Goal: Task Accomplishment & Management: Manage account settings

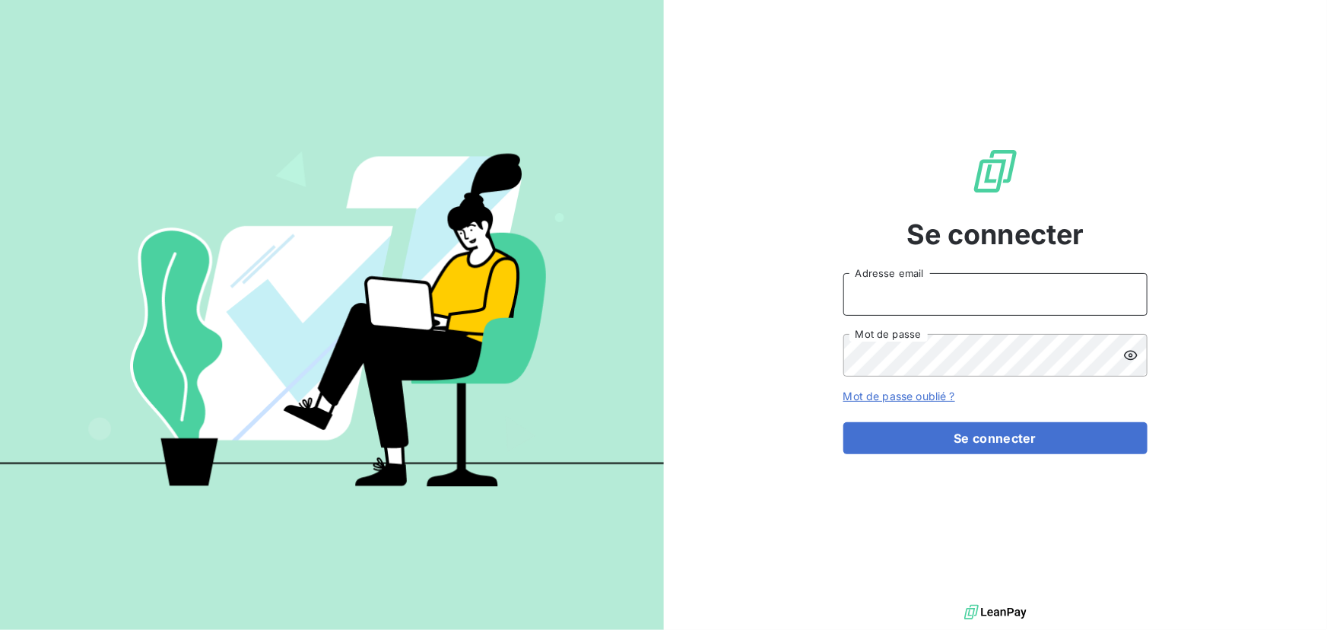
click at [999, 291] on input "Adresse email" at bounding box center [996, 294] width 304 height 43
type input "admin@pesmetal"
click at [844, 422] on button "Se connecter" at bounding box center [996, 438] width 304 height 32
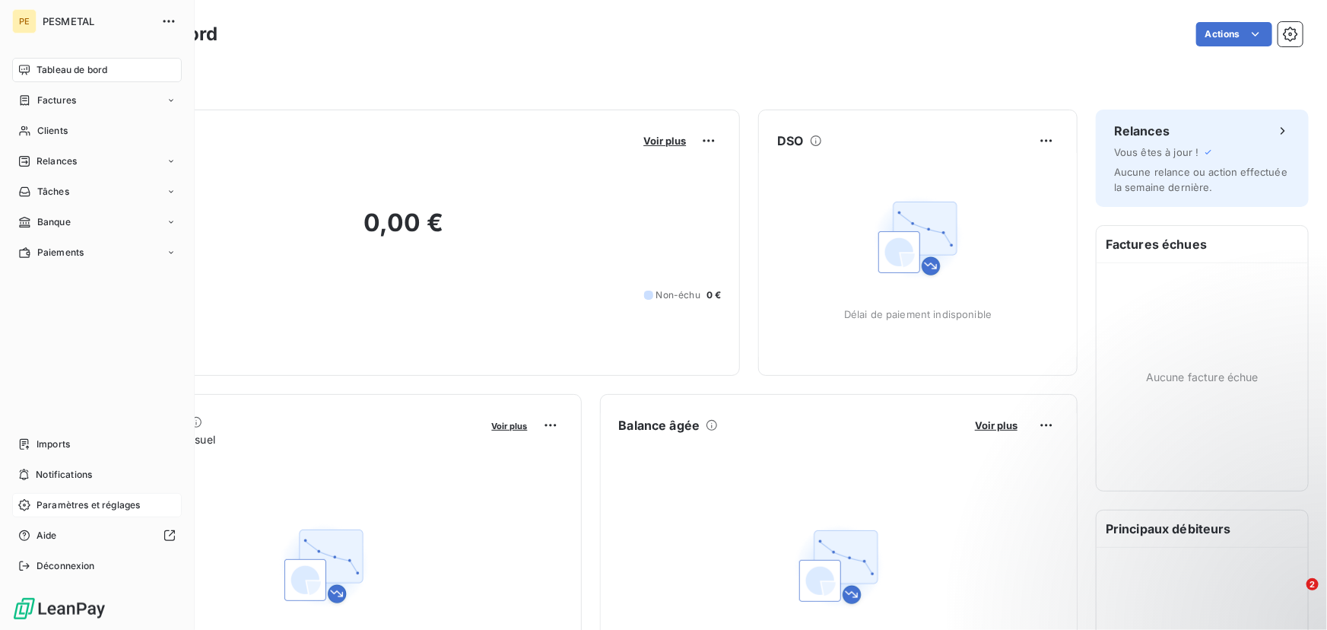
click at [30, 505] on div "Paramètres et réglages" at bounding box center [97, 505] width 170 height 24
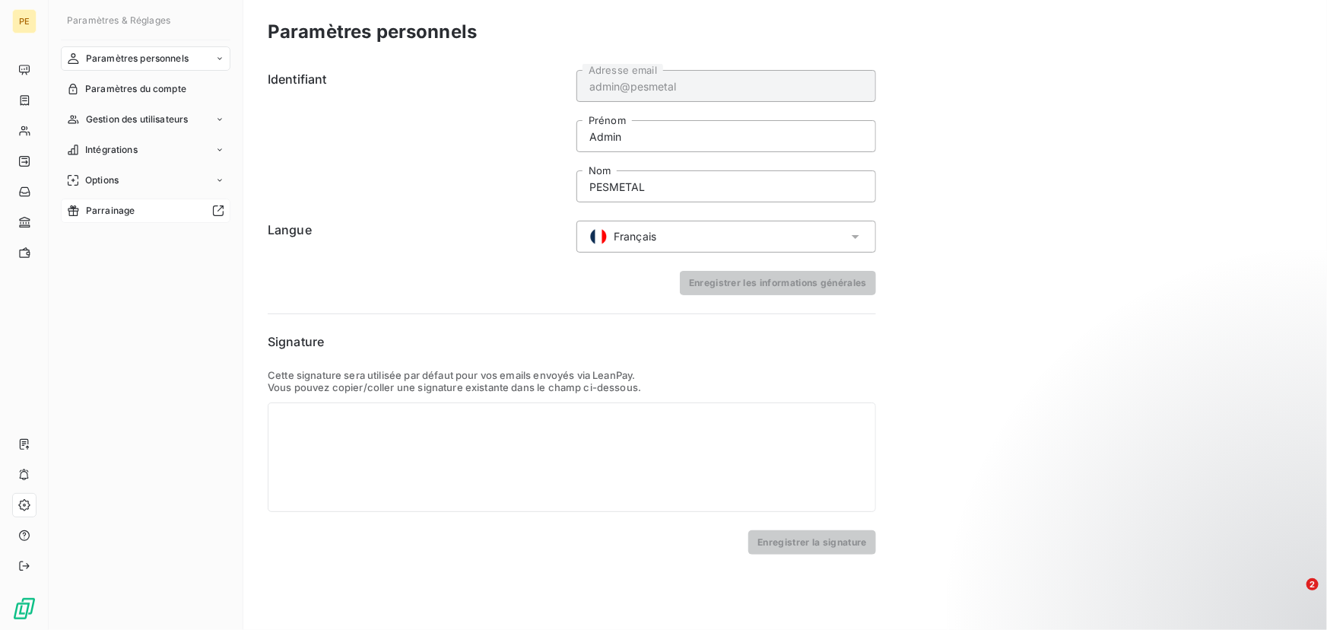
click at [94, 217] on span "Parrainage" at bounding box center [110, 211] width 49 height 14
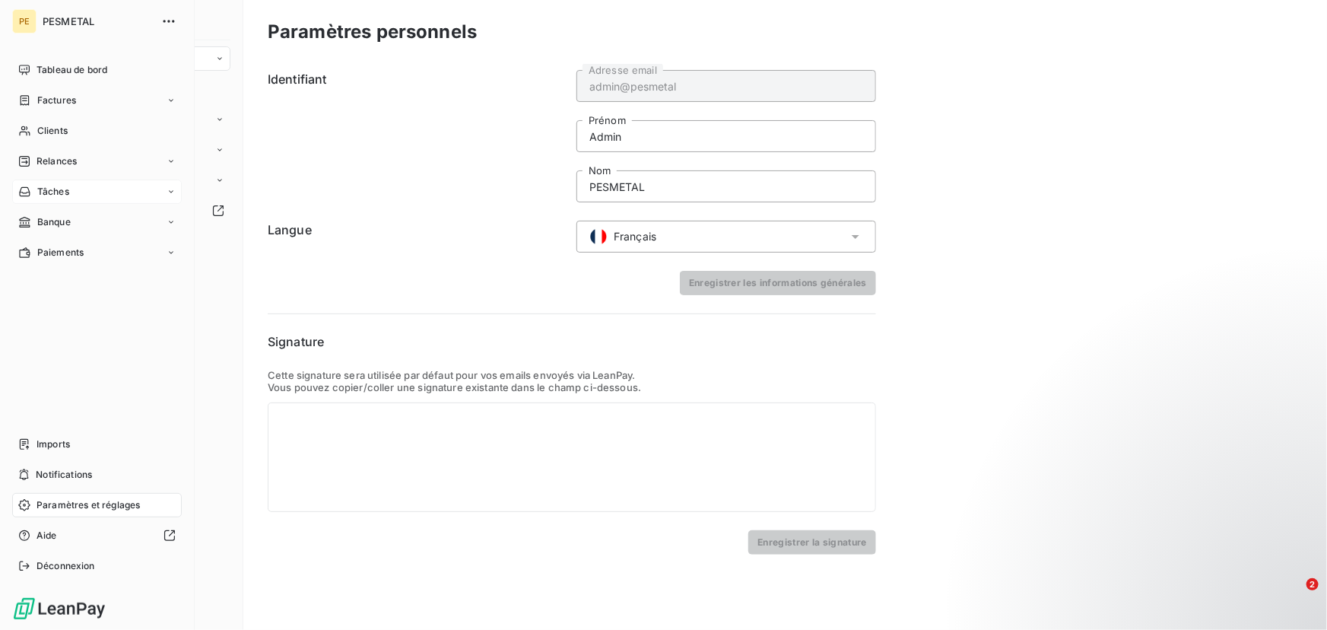
click at [128, 180] on div "Tâches" at bounding box center [97, 192] width 170 height 24
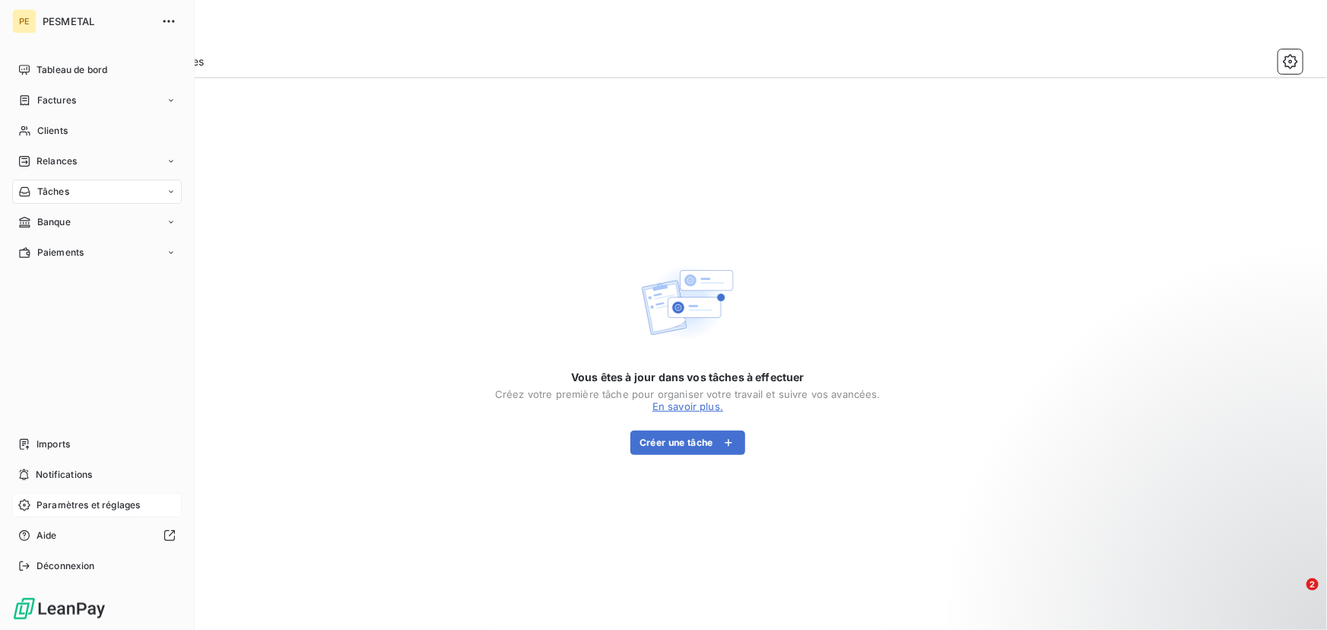
click at [67, 498] on span "Paramètres et réglages" at bounding box center [88, 505] width 103 height 14
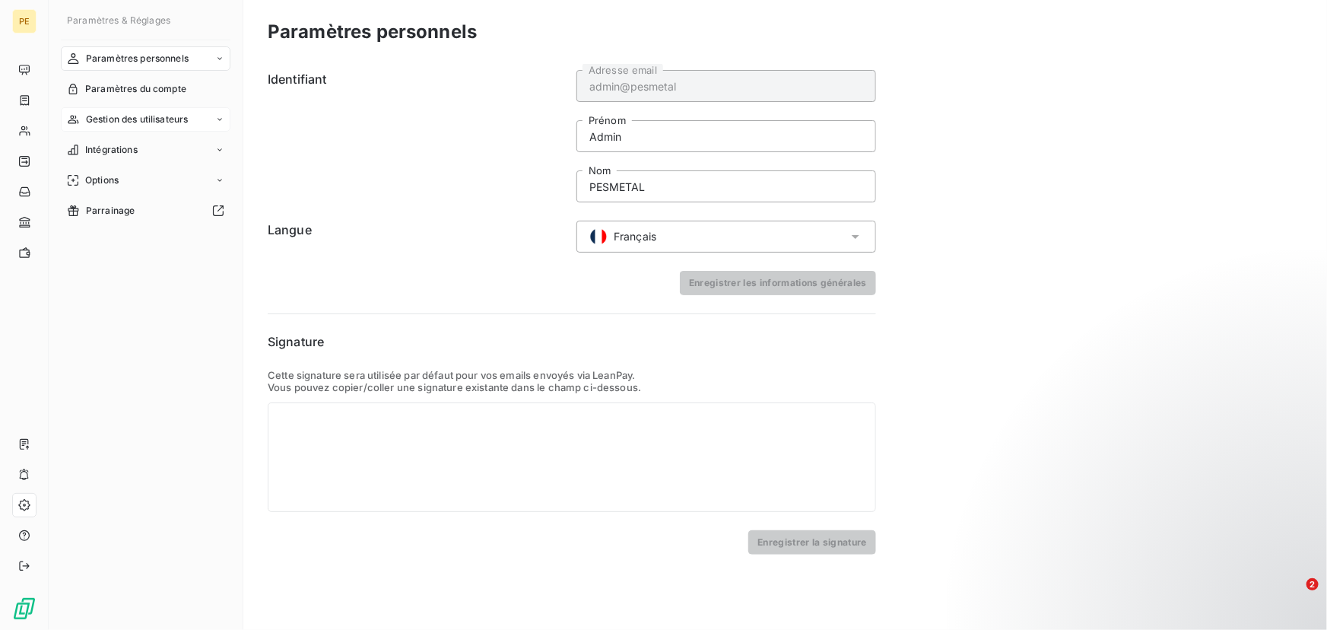
click at [186, 129] on div "Gestion des utilisateurs" at bounding box center [146, 119] width 170 height 24
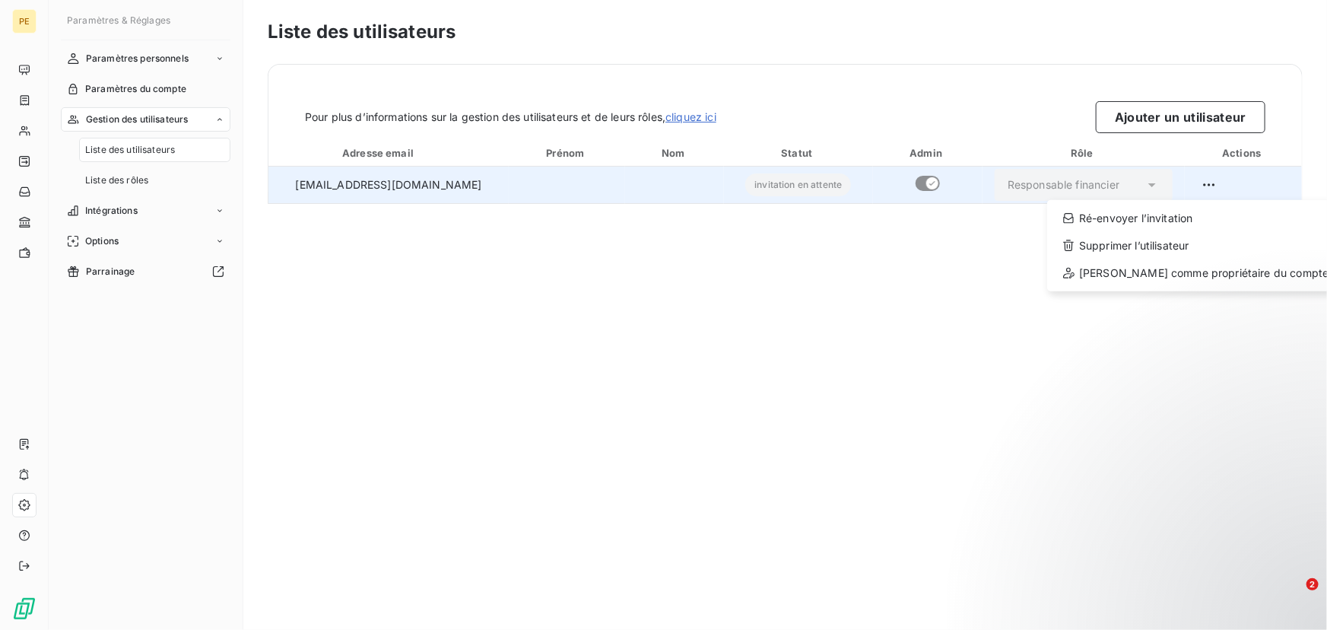
click at [1217, 186] on html "PE Paramètres & Réglages Paramètres personnels Paramètres du compte Gestion des…" at bounding box center [663, 315] width 1327 height 630
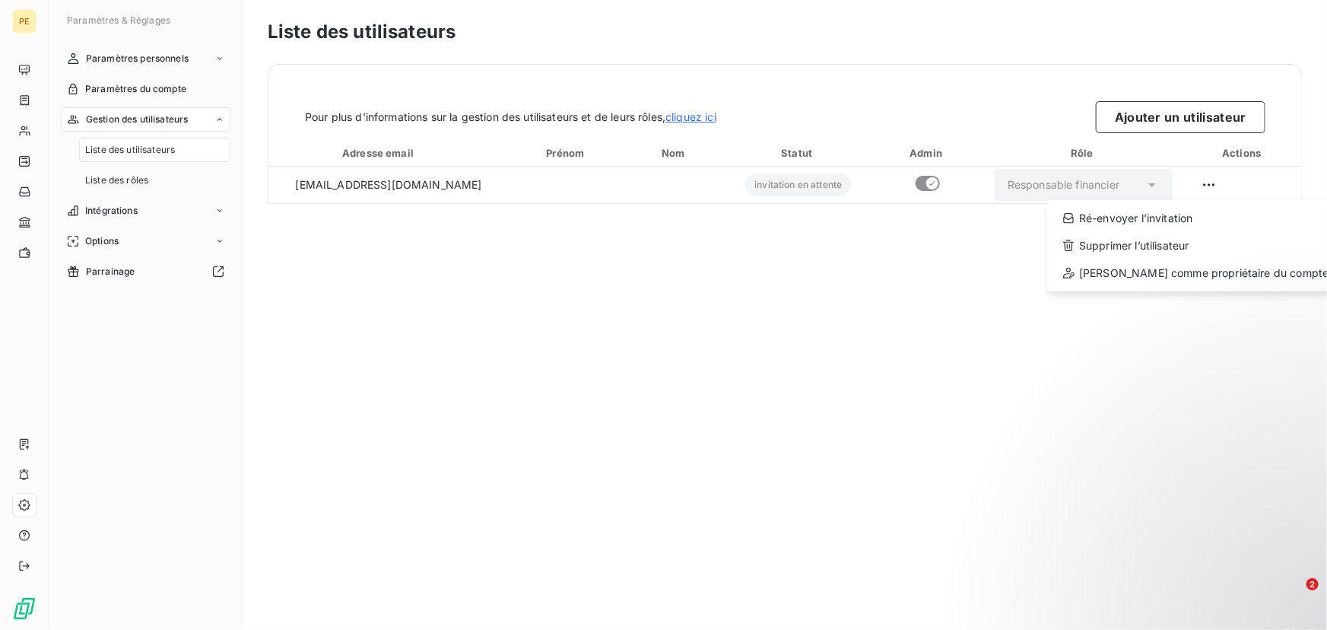
click at [1208, 182] on html "PE Paramètres & Réglages Paramètres personnels Paramètres du compte Gestion des…" at bounding box center [663, 315] width 1327 height 630
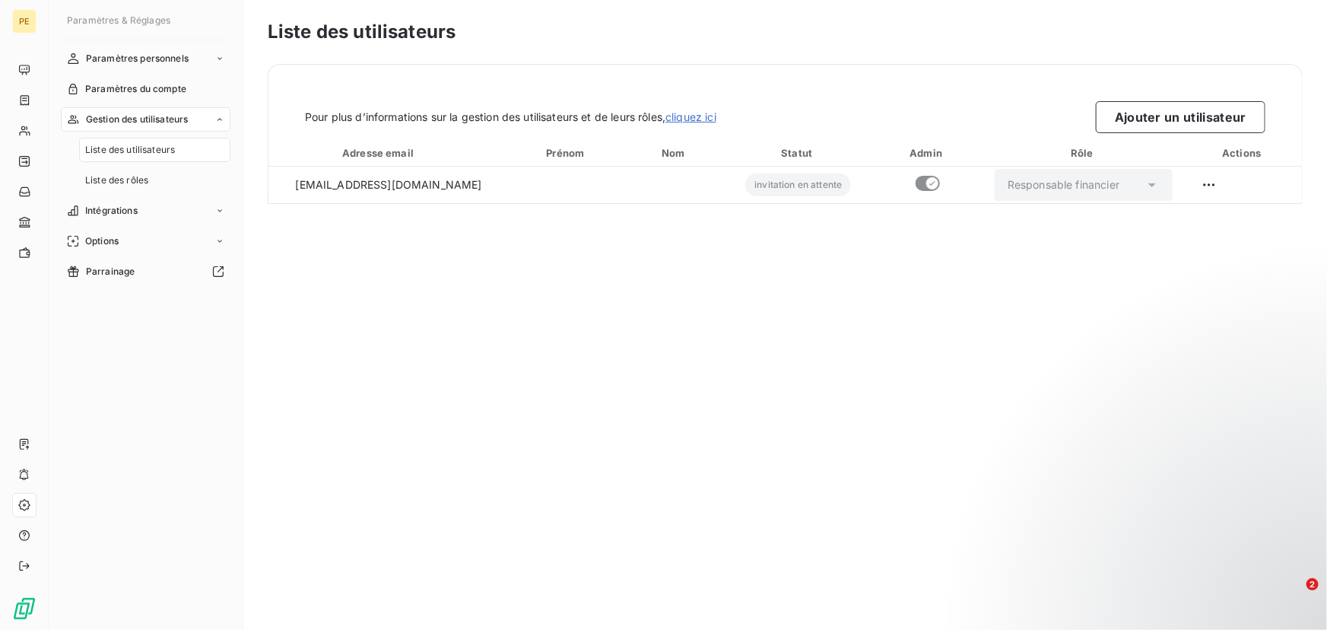
click at [1208, 182] on html "PE Paramètres & Réglages Paramètres personnels Paramètres du compte Gestion des…" at bounding box center [663, 315] width 1327 height 630
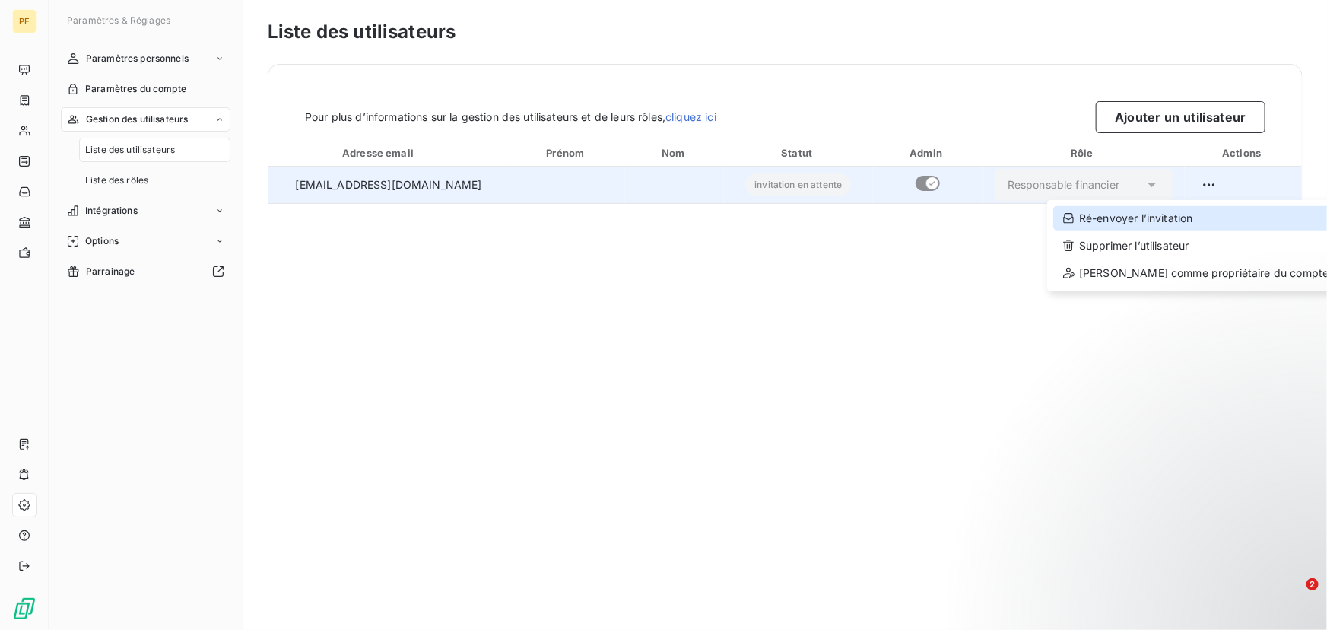
click at [1171, 215] on div "Ré-envoyer l’invitation" at bounding box center [1196, 218] width 284 height 24
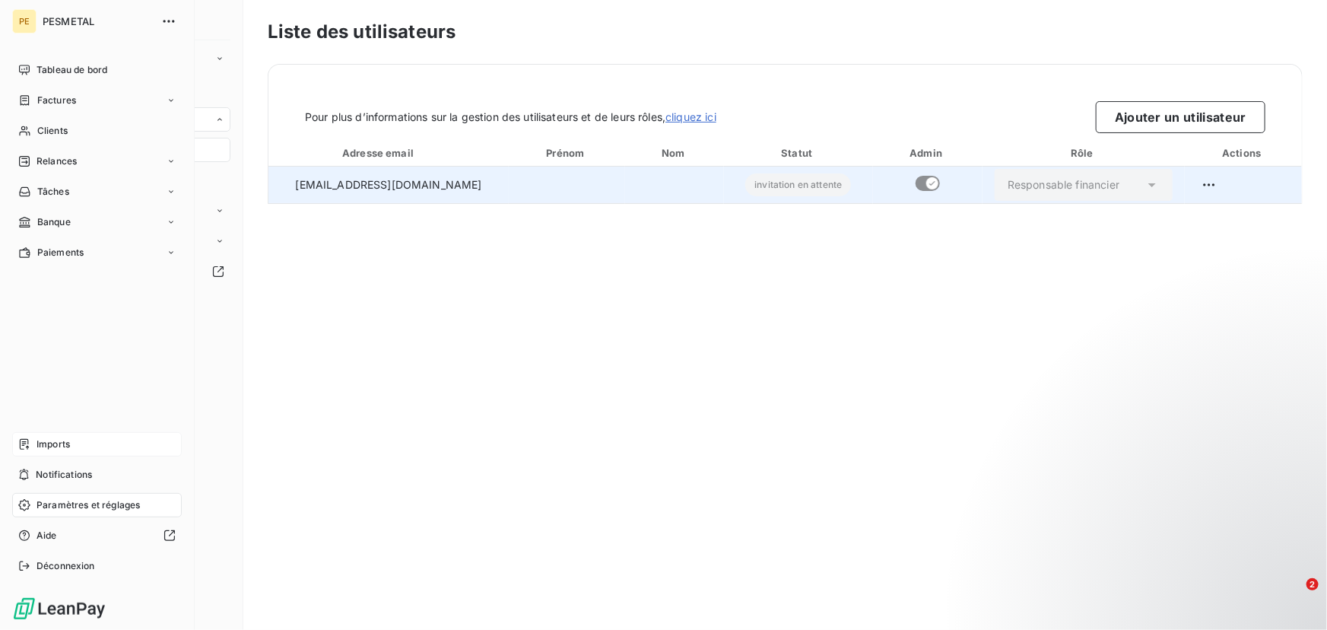
click at [52, 452] on div "Imports" at bounding box center [97, 444] width 170 height 24
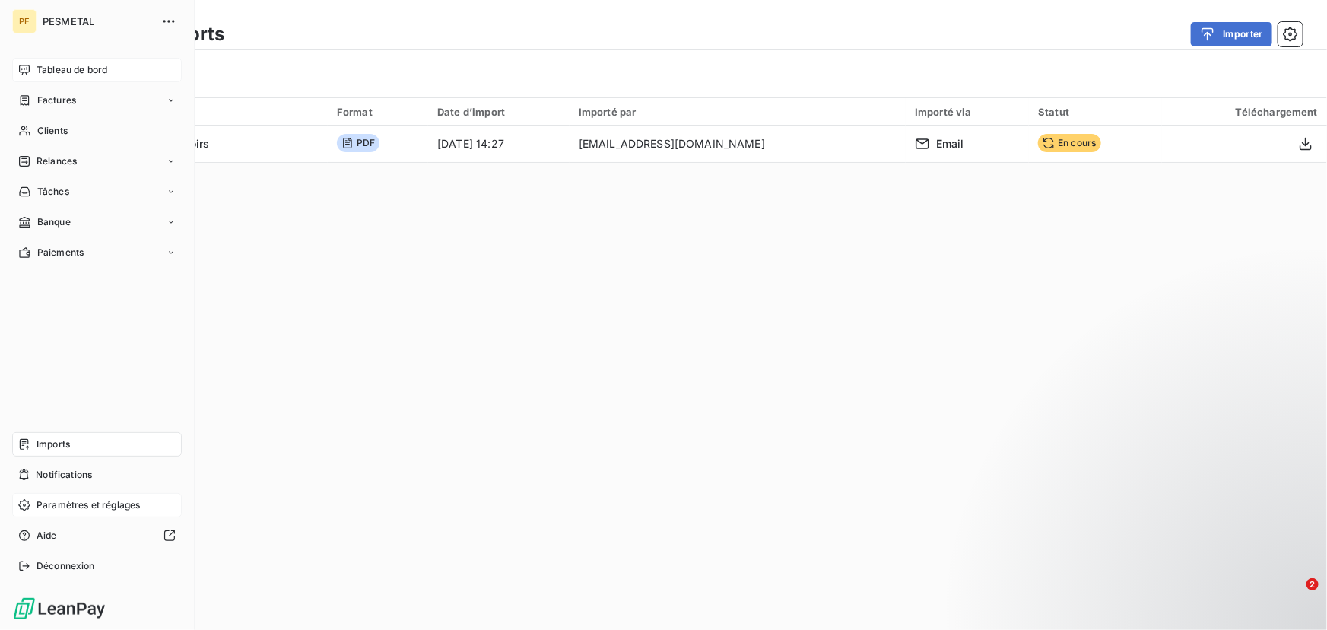
click at [26, 68] on icon at bounding box center [24, 70] width 11 height 10
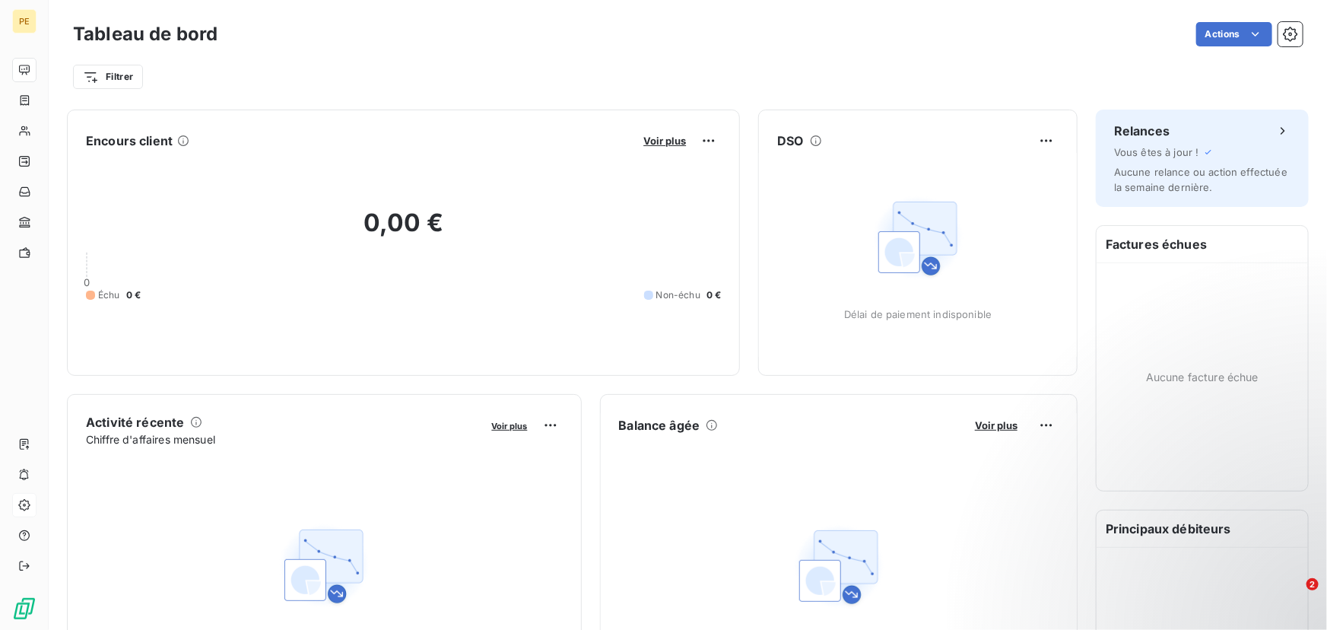
drag, startPoint x: 729, startPoint y: 327, endPoint x: 735, endPoint y: 336, distance: 11.0
click at [729, 328] on div "Encours client Voir plus 0,00 € 0 Échu 0 € Non-échu 0 €" at bounding box center [403, 243] width 673 height 266
click at [714, 291] on span "0 €" at bounding box center [714, 295] width 14 height 14
drag, startPoint x: 715, startPoint y: 294, endPoint x: 241, endPoint y: 108, distance: 509.2
click at [166, 113] on div "Encours client Voir plus 0,00 € 0 Échu 0 € Non-échu 0 €" at bounding box center [403, 243] width 673 height 266
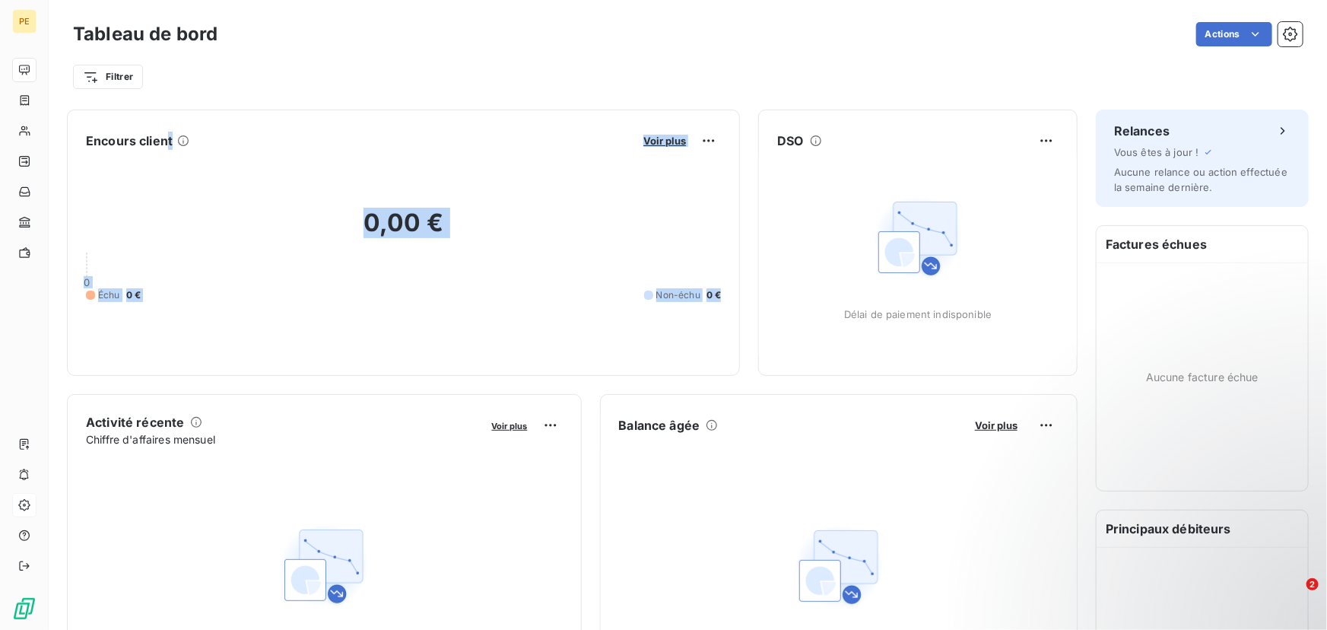
click at [454, 63] on div "Filtrer" at bounding box center [688, 76] width 1230 height 29
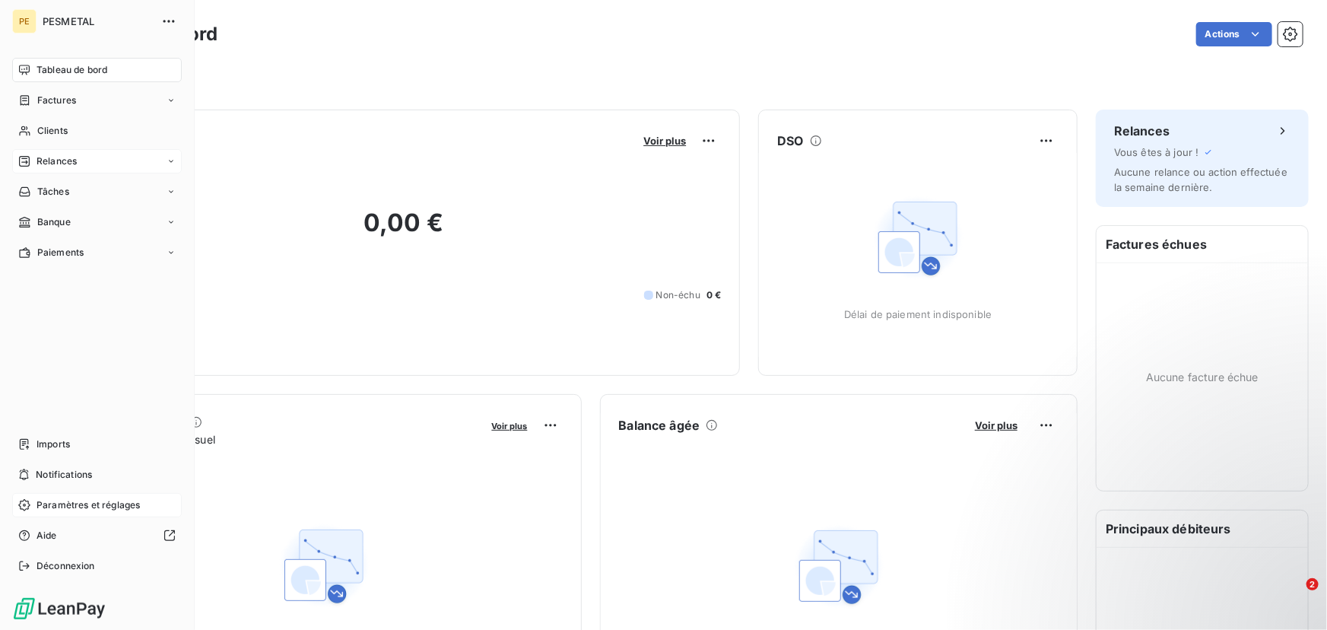
click at [70, 162] on span "Relances" at bounding box center [57, 161] width 40 height 14
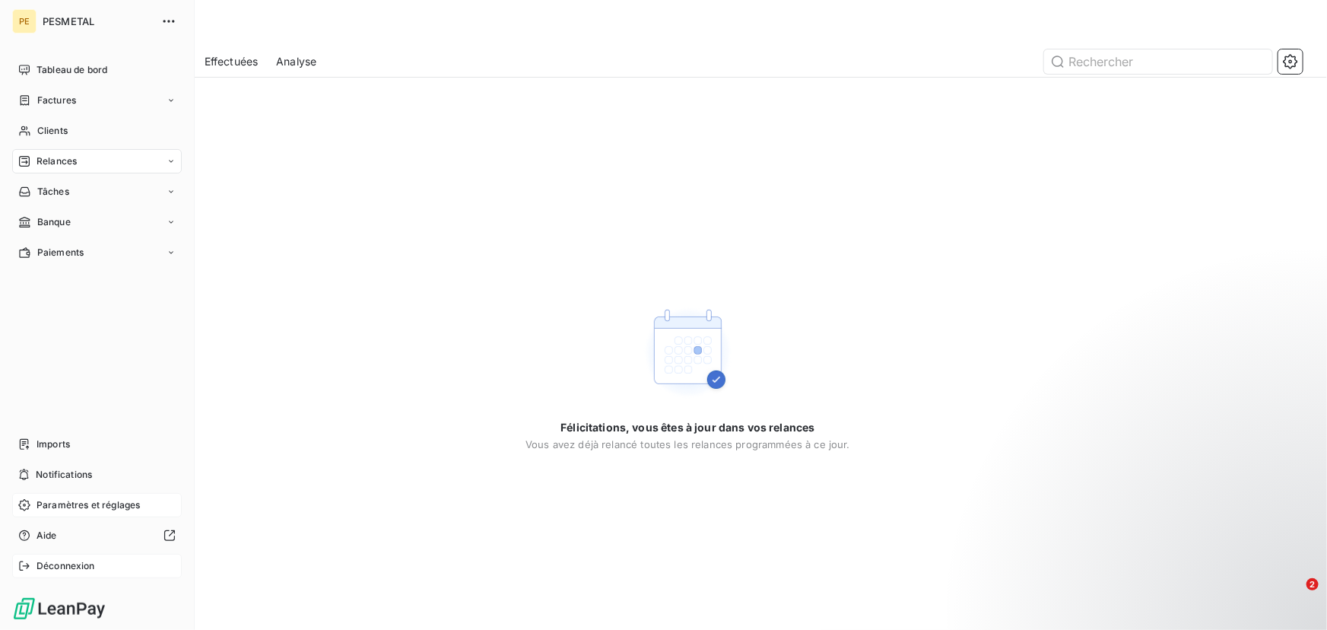
click at [16, 571] on div "Déconnexion" at bounding box center [97, 566] width 170 height 24
